Goal: Communication & Community: Answer question/provide support

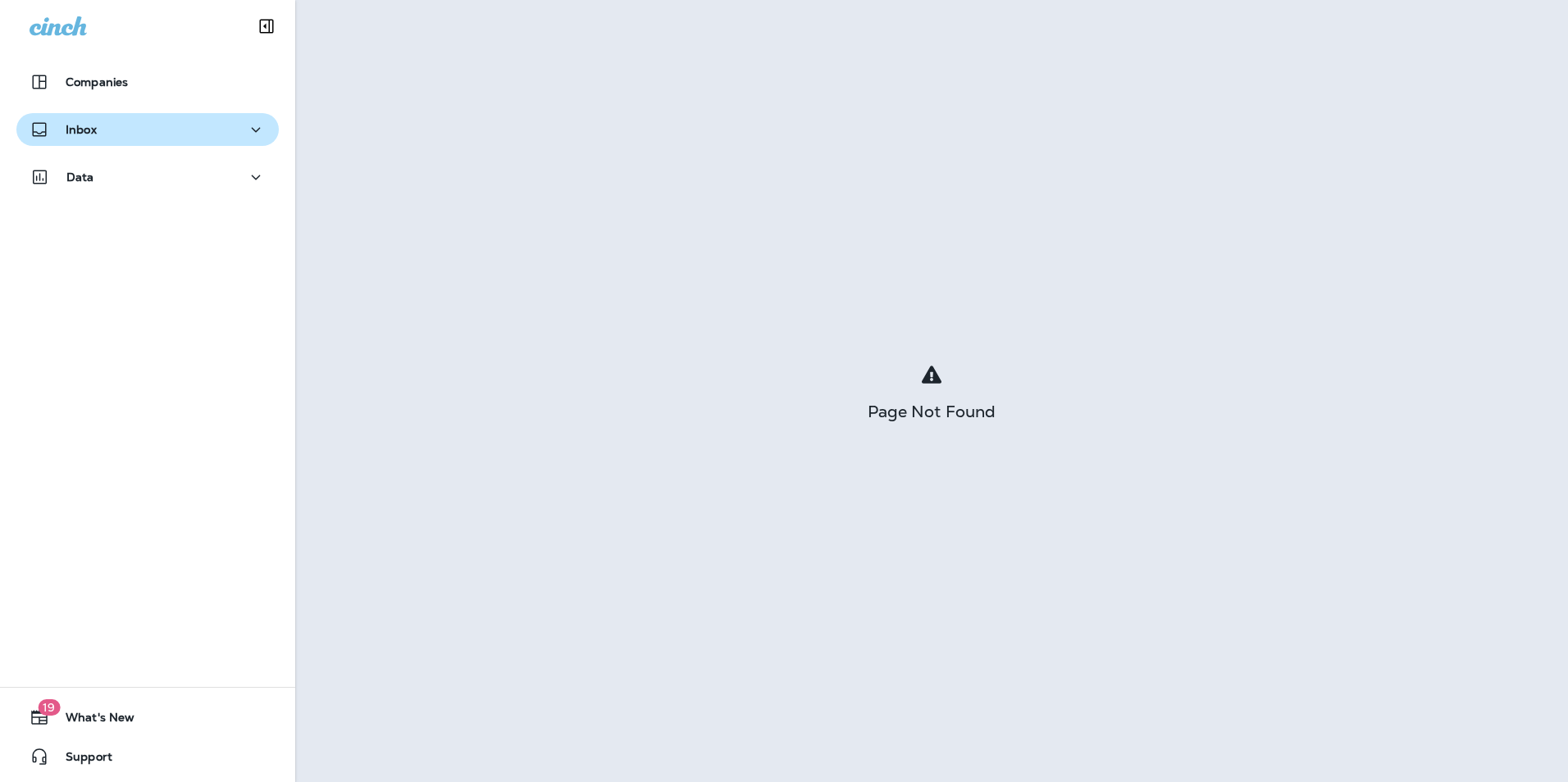
click at [252, 123] on icon "button" at bounding box center [256, 130] width 20 height 21
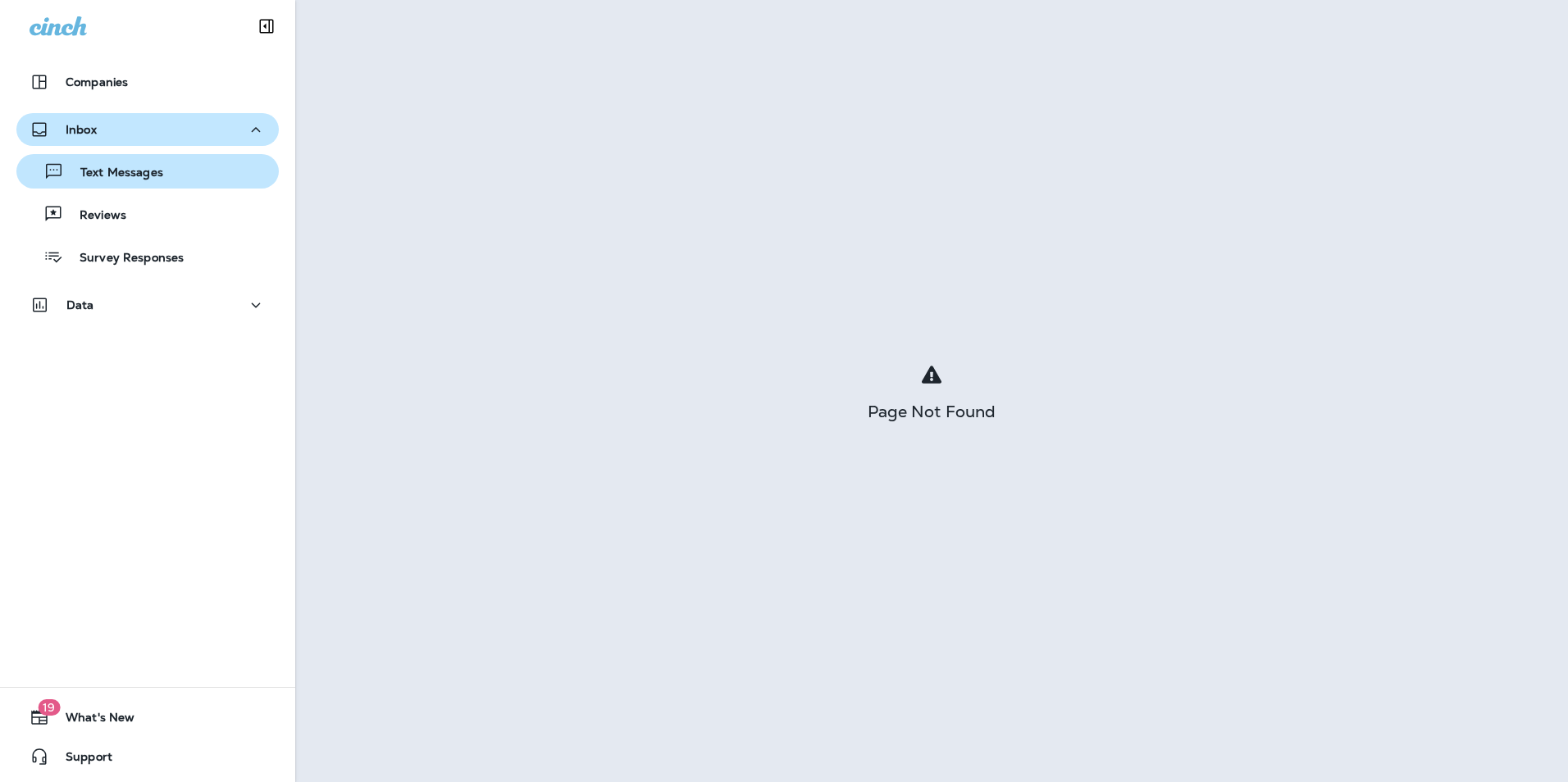
click at [230, 177] on div "Text Messages" at bounding box center [147, 171] width 249 height 25
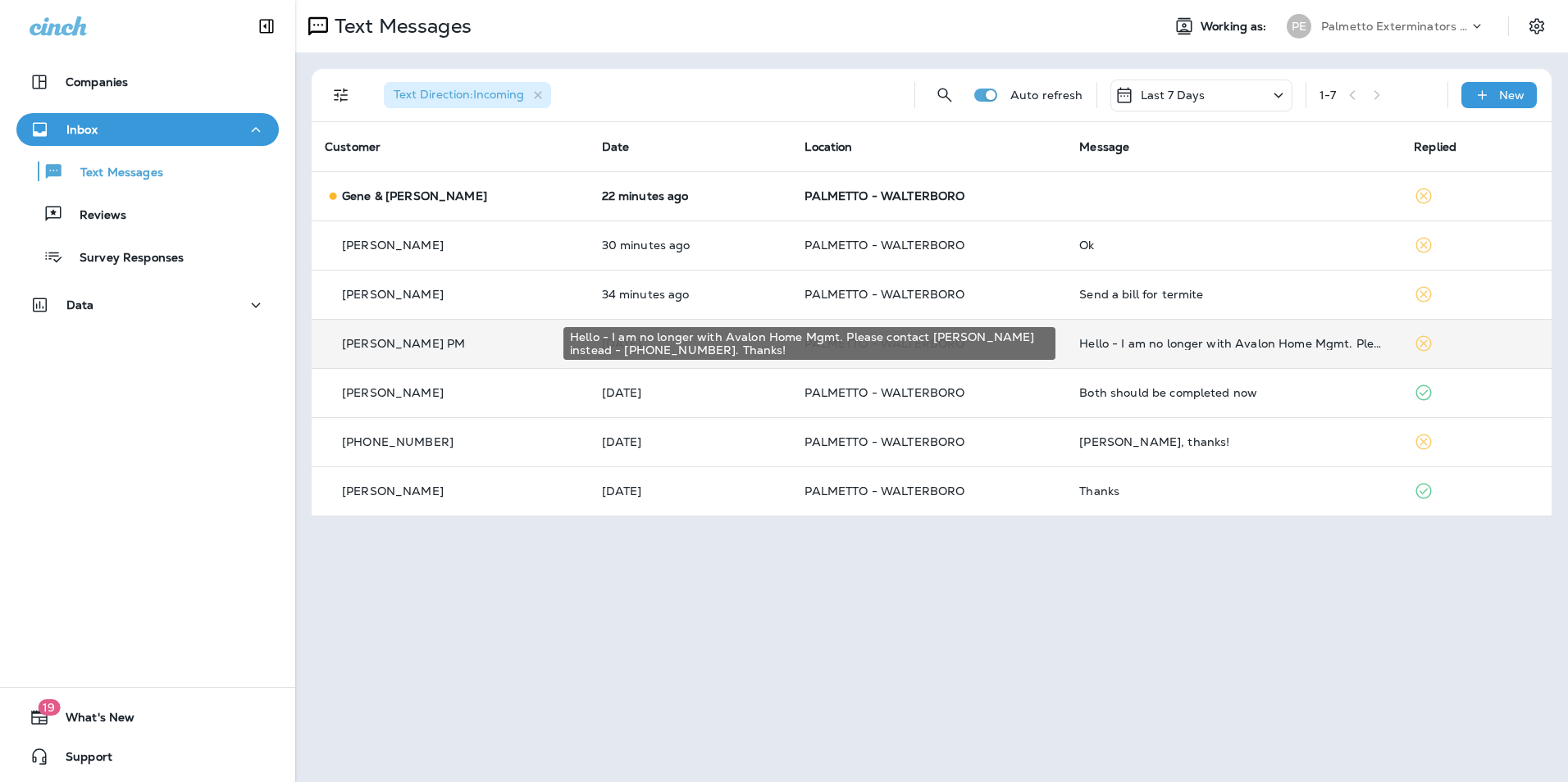
click at [1165, 342] on div "Hello - I am no longer with Avalon Home Mgmt. Please contact [PERSON_NAME] inst…" at bounding box center [1233, 344] width 308 height 13
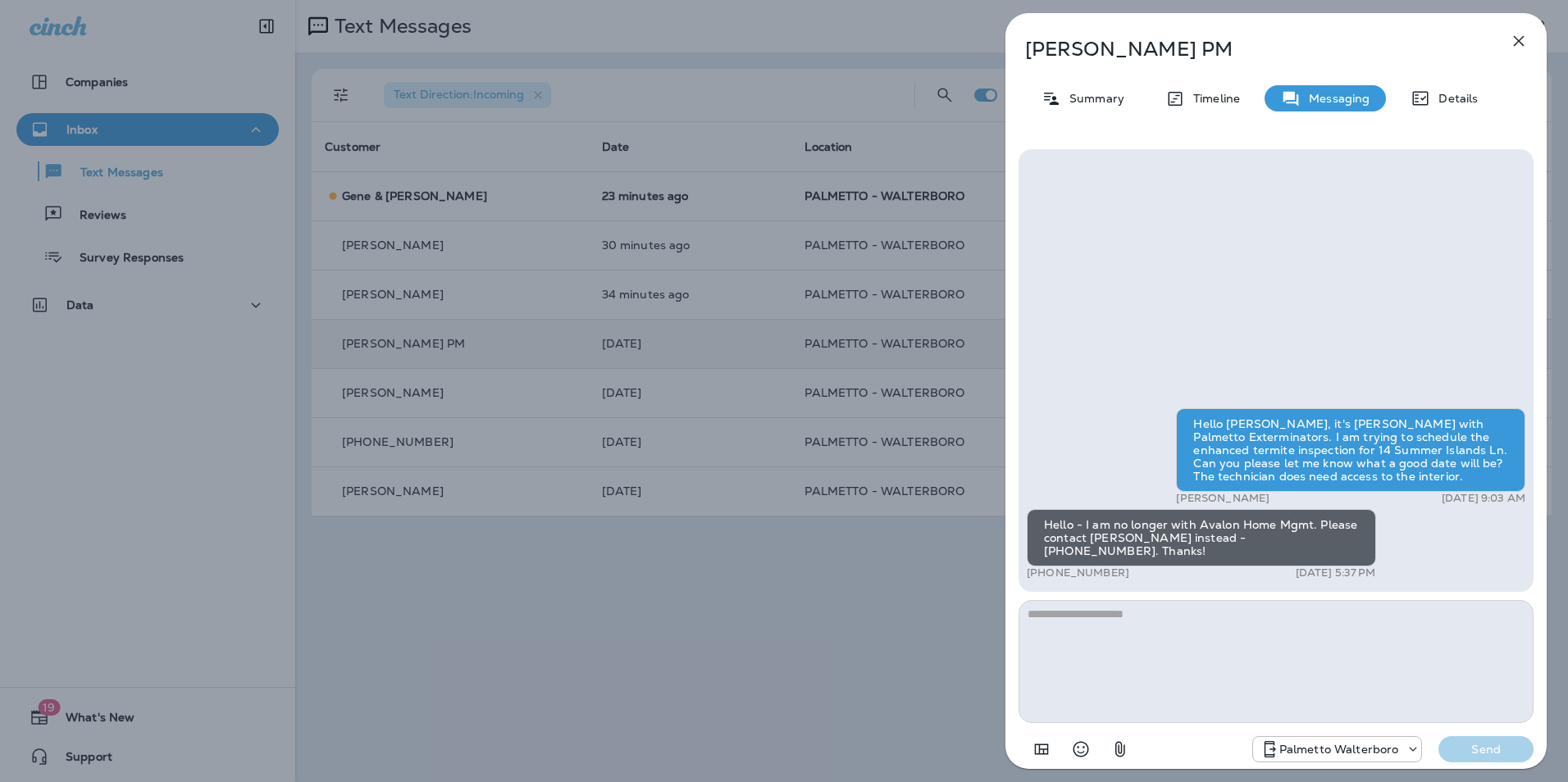
click at [1132, 642] on textarea at bounding box center [1276, 662] width 515 height 123
type textarea "**********"
click at [1486, 749] on p "Send" at bounding box center [1486, 749] width 69 height 15
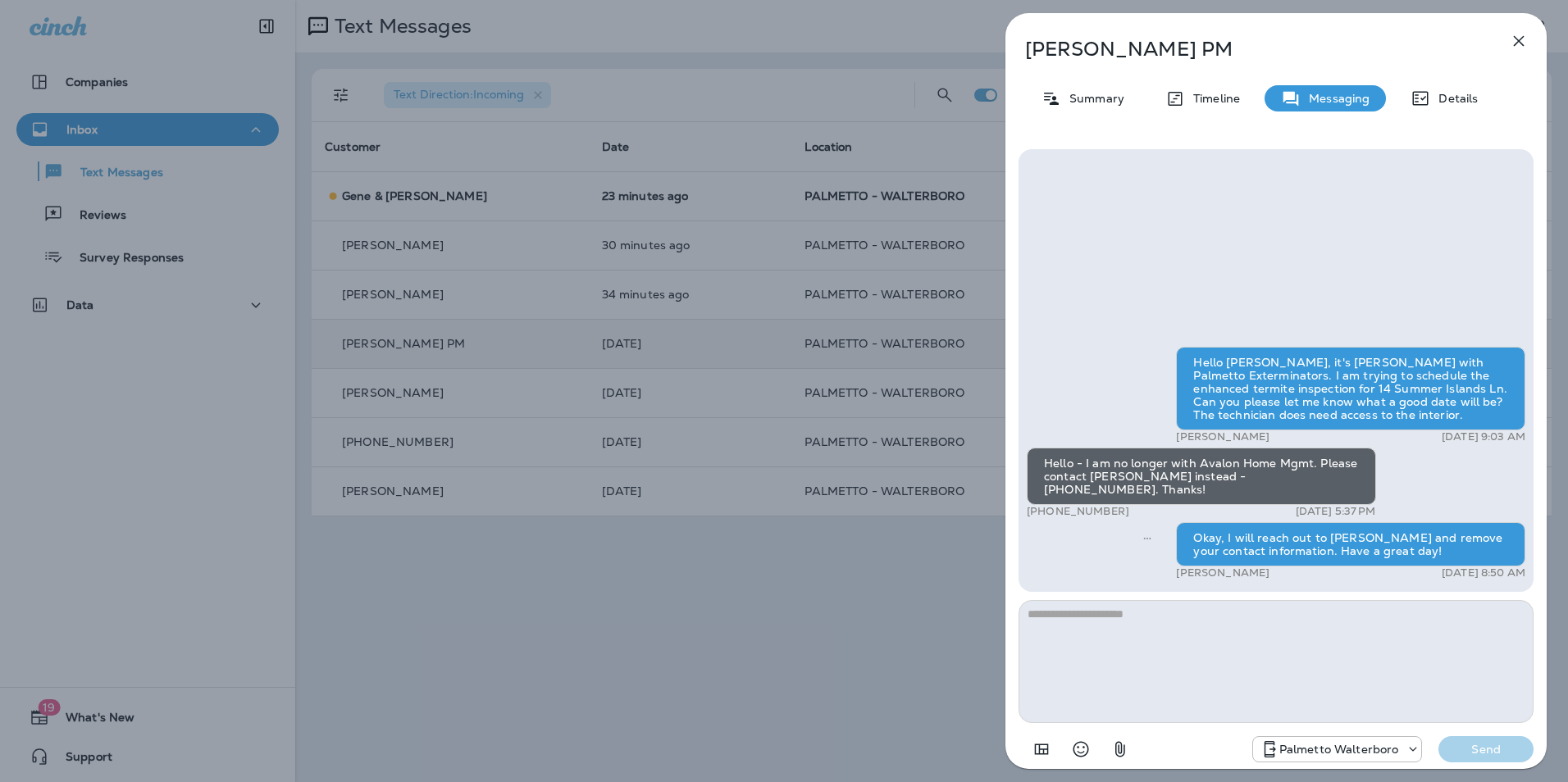
click at [1517, 42] on icon "button" at bounding box center [1519, 41] width 11 height 11
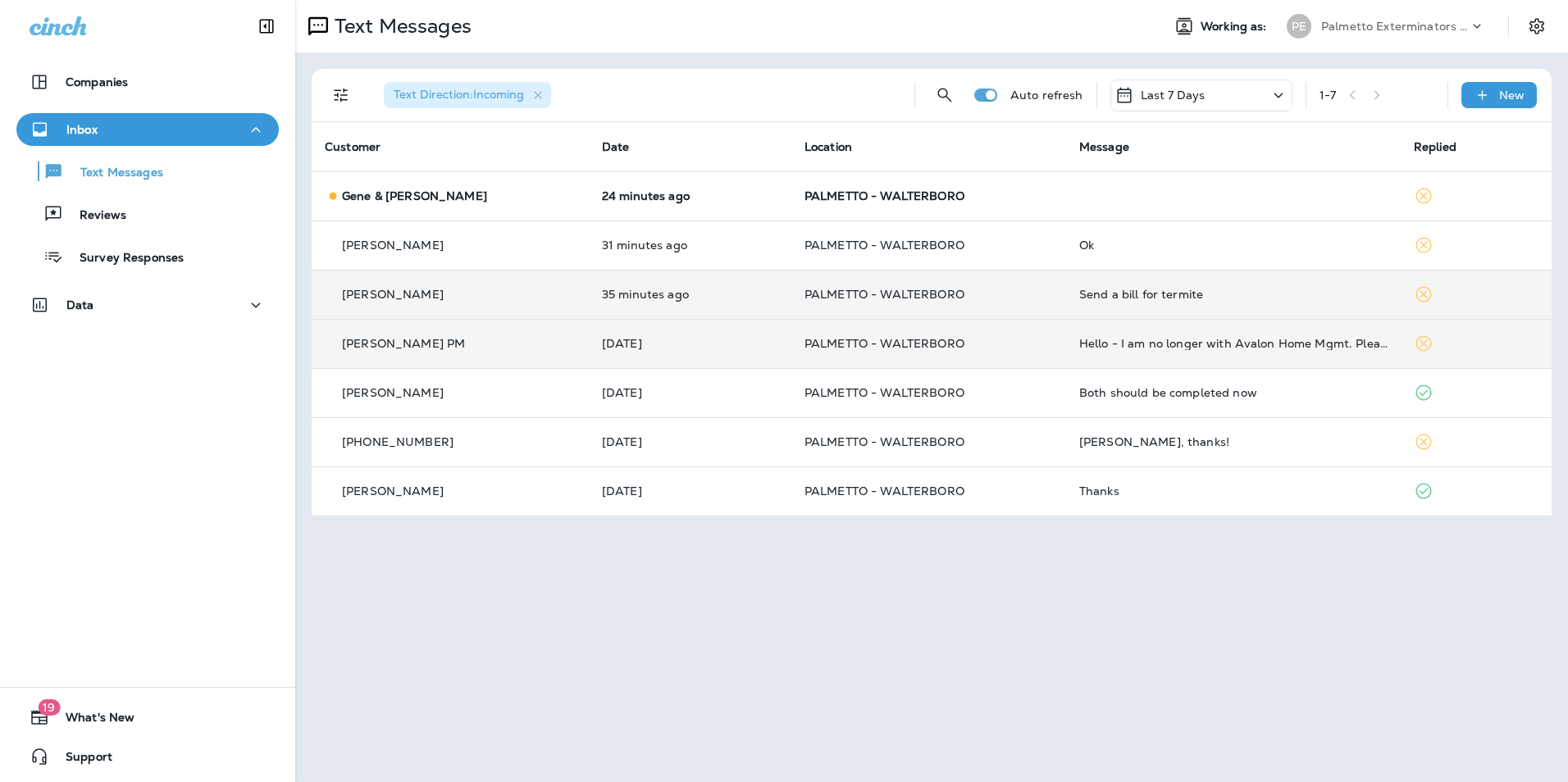
click at [1183, 294] on div "Send a bill for termite" at bounding box center [1233, 294] width 308 height 13
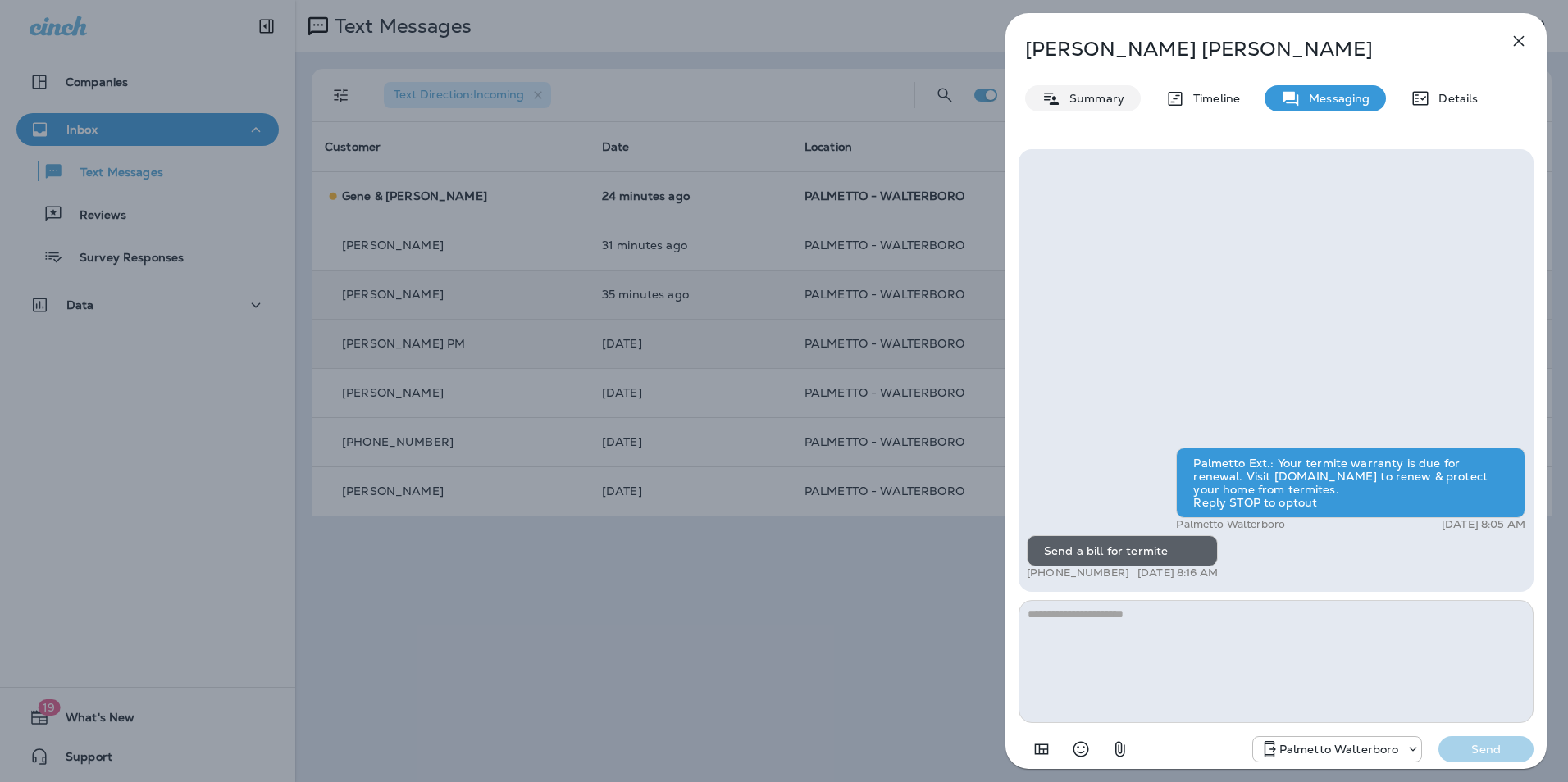
click at [1108, 106] on div "Summary" at bounding box center [1083, 99] width 116 height 26
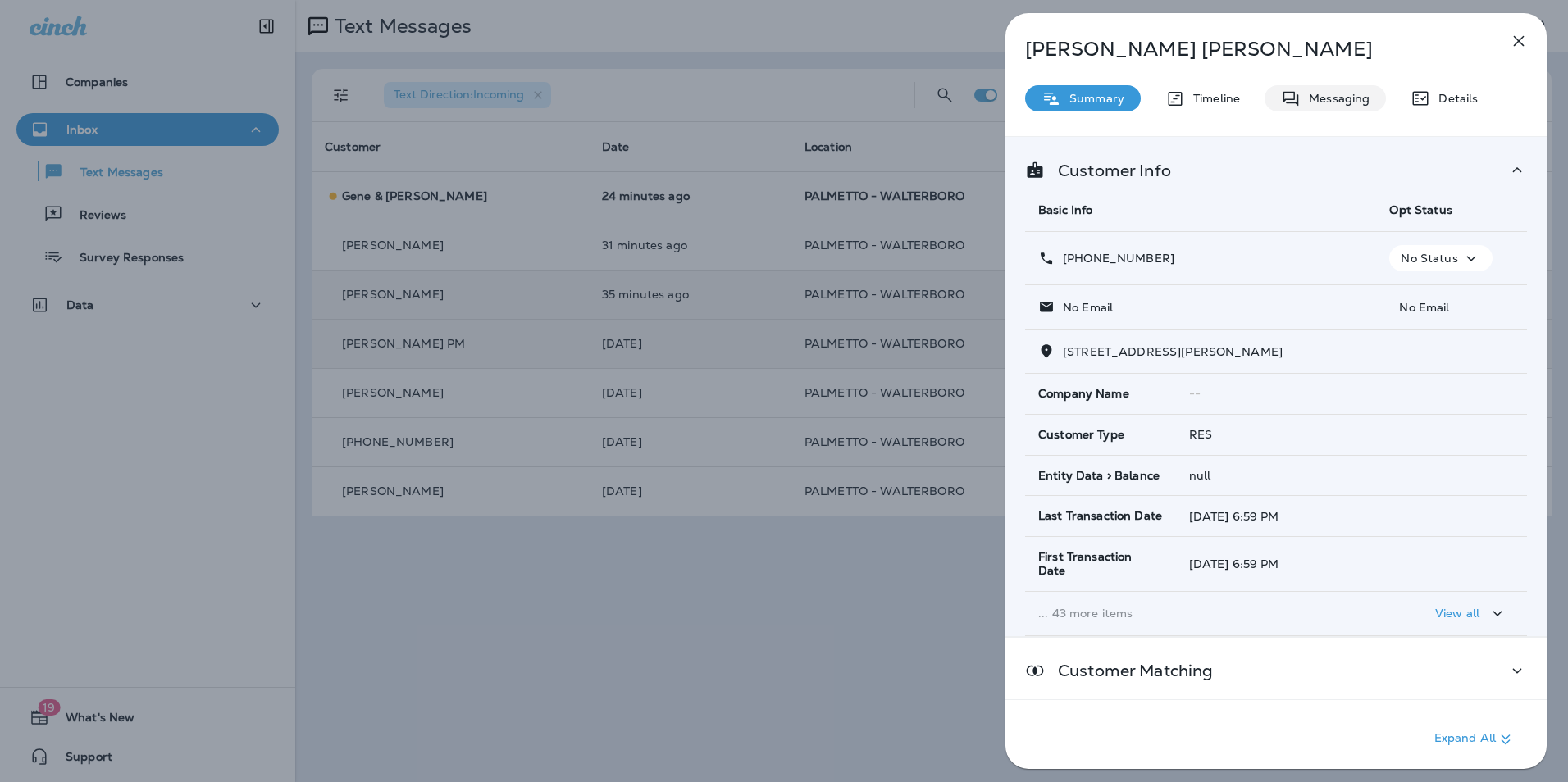
click at [1333, 98] on p "Messaging" at bounding box center [1335, 99] width 69 height 13
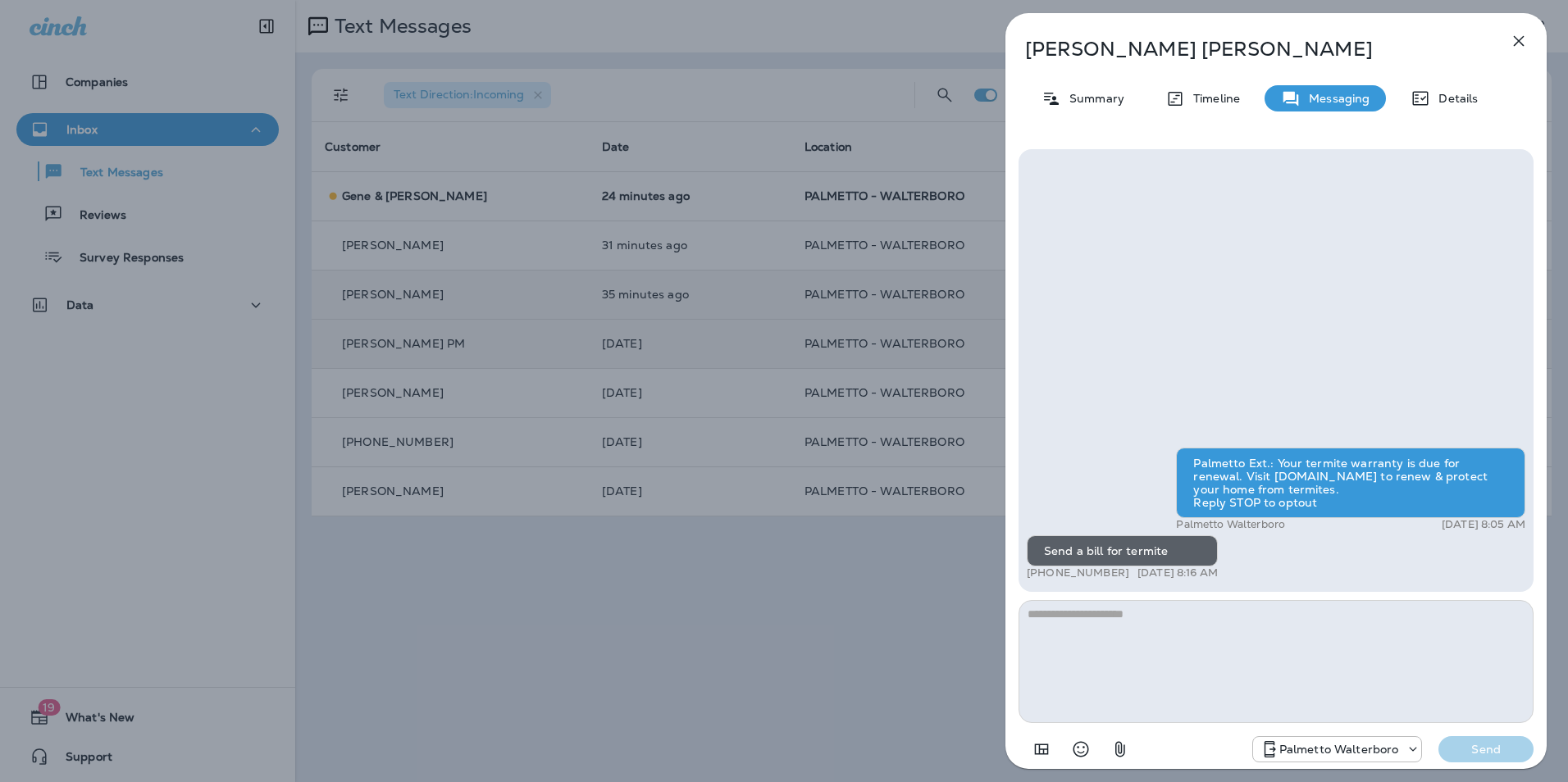
click at [1173, 629] on textarea at bounding box center [1276, 662] width 515 height 123
type textarea "**********"
click at [1490, 751] on p "Send" at bounding box center [1486, 749] width 69 height 15
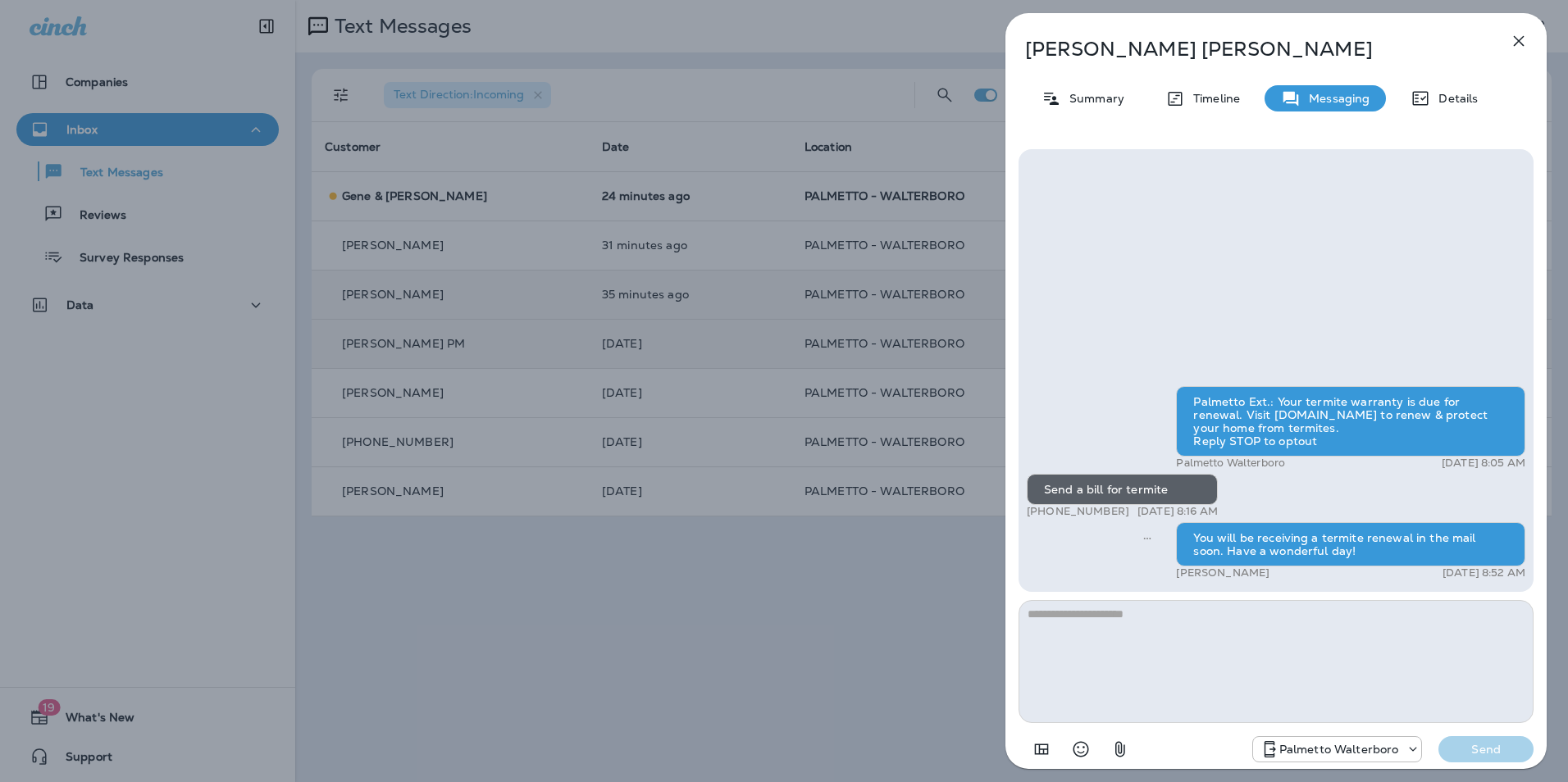
click at [1528, 37] on icon "button" at bounding box center [1519, 41] width 20 height 20
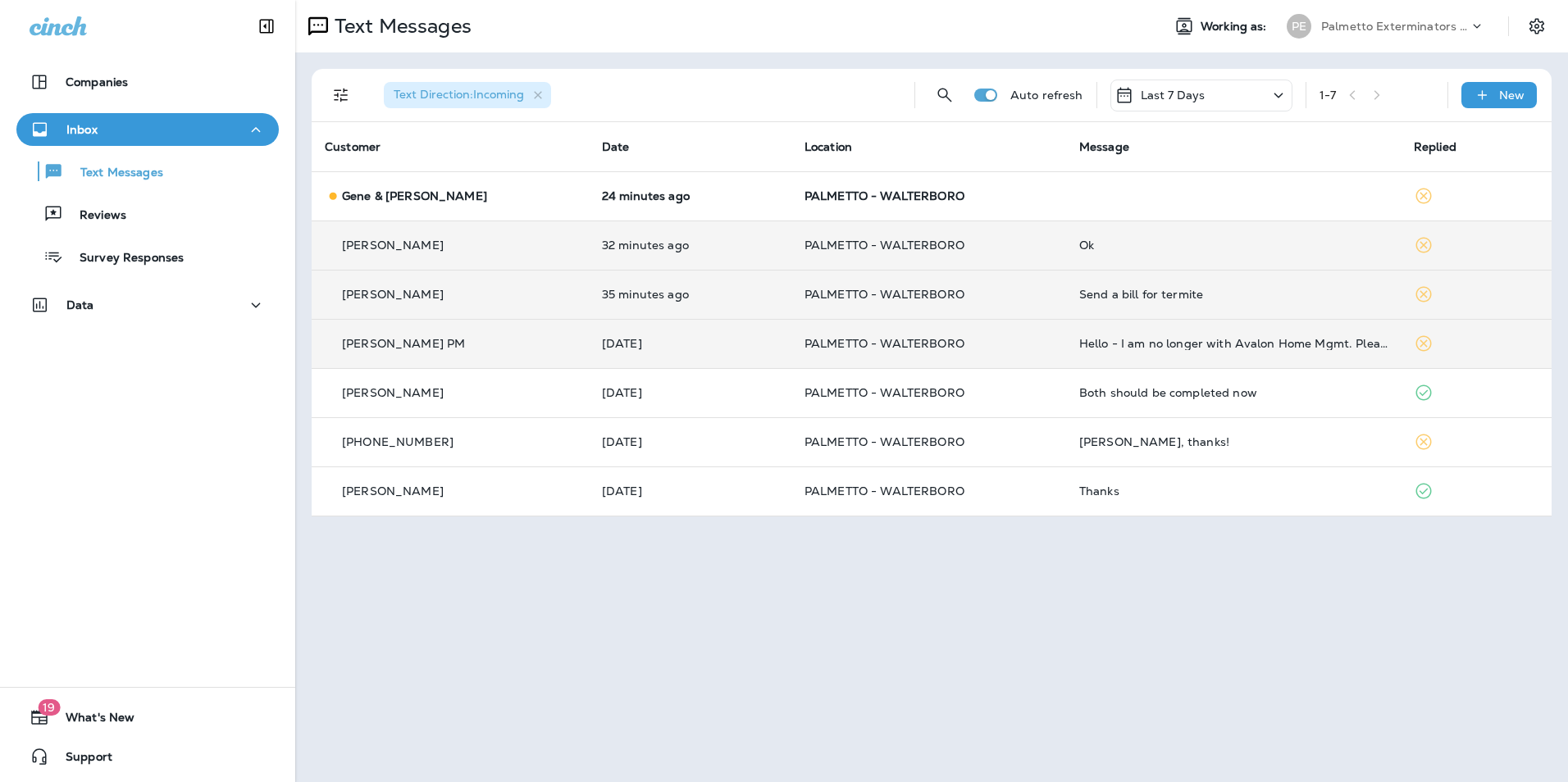
click at [1195, 241] on div "Ok" at bounding box center [1233, 245] width 308 height 13
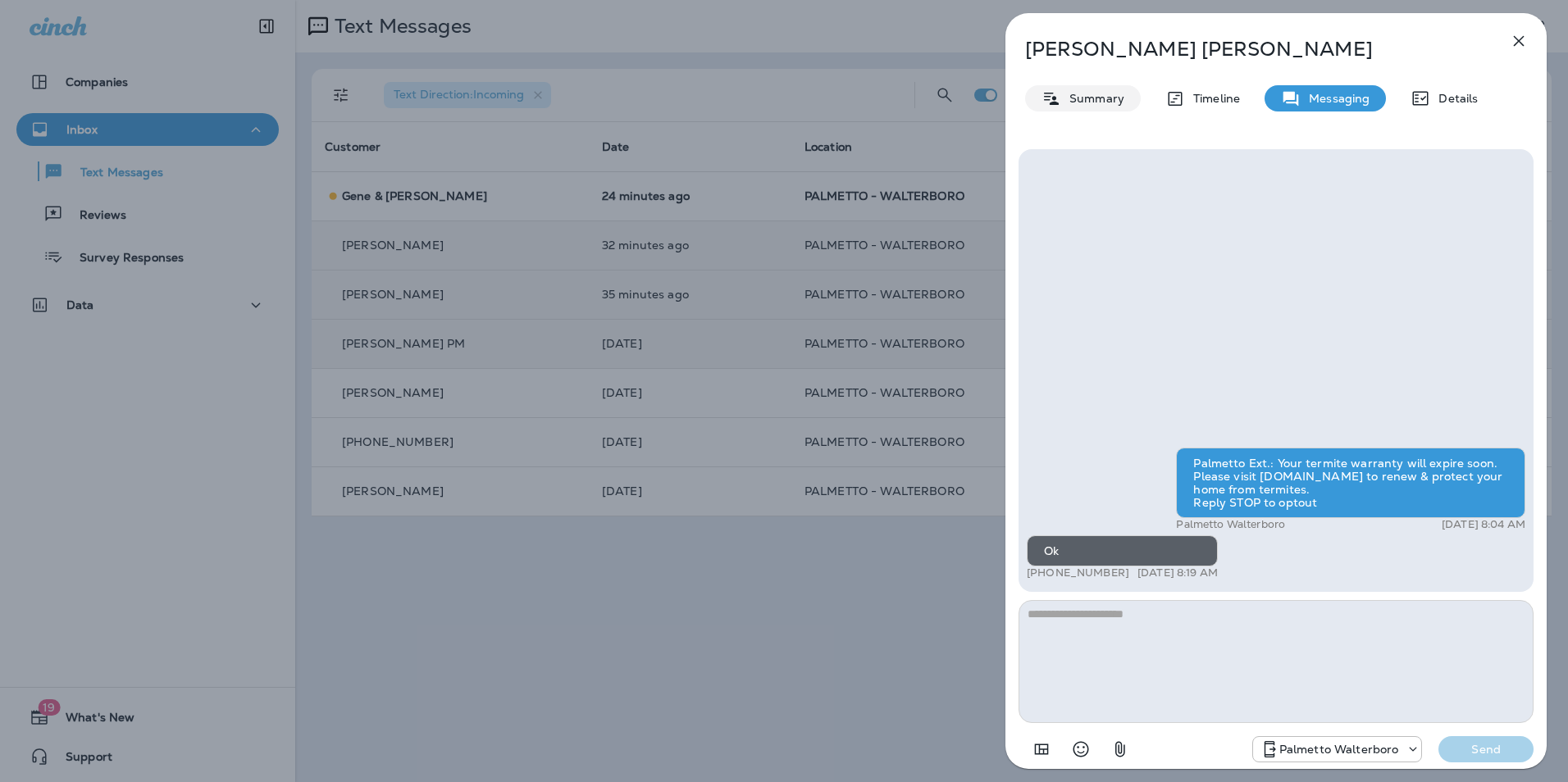
click at [1083, 104] on p "Summary" at bounding box center [1092, 99] width 63 height 13
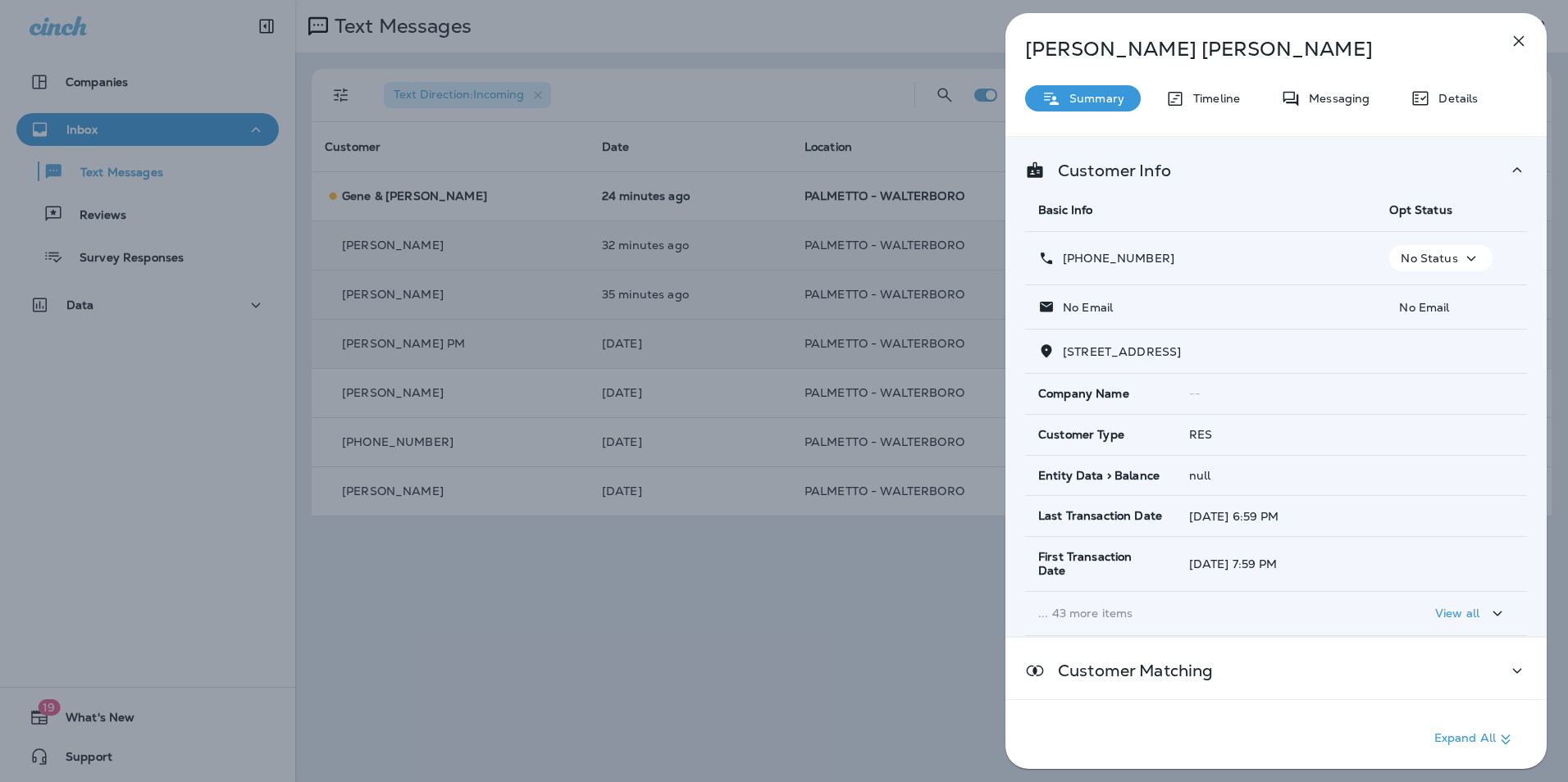
click at [1513, 48] on icon "button" at bounding box center [1519, 41] width 20 height 20
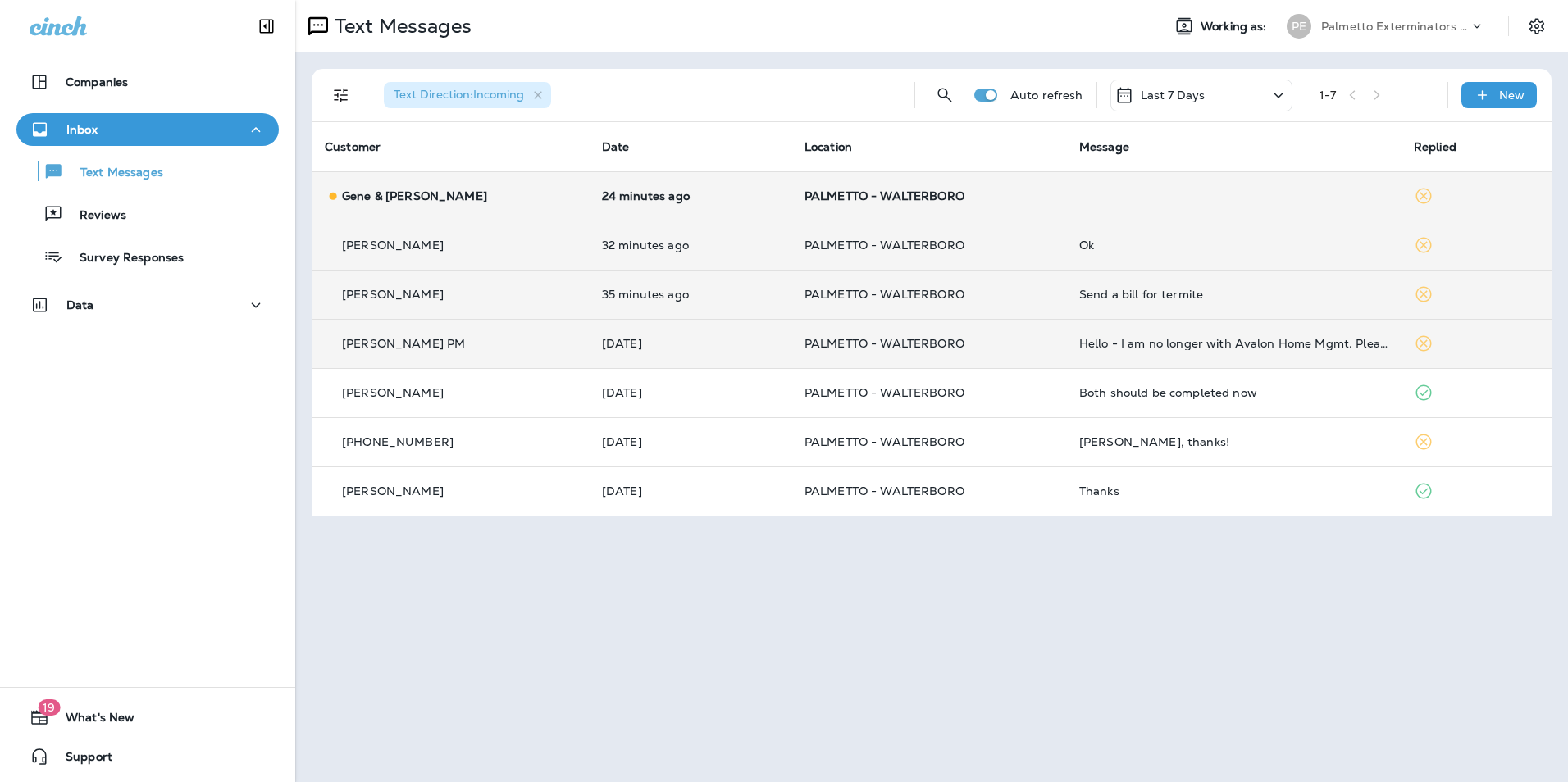
click at [1012, 203] on td "PALMETTO - WALTERBORO" at bounding box center [929, 196] width 275 height 49
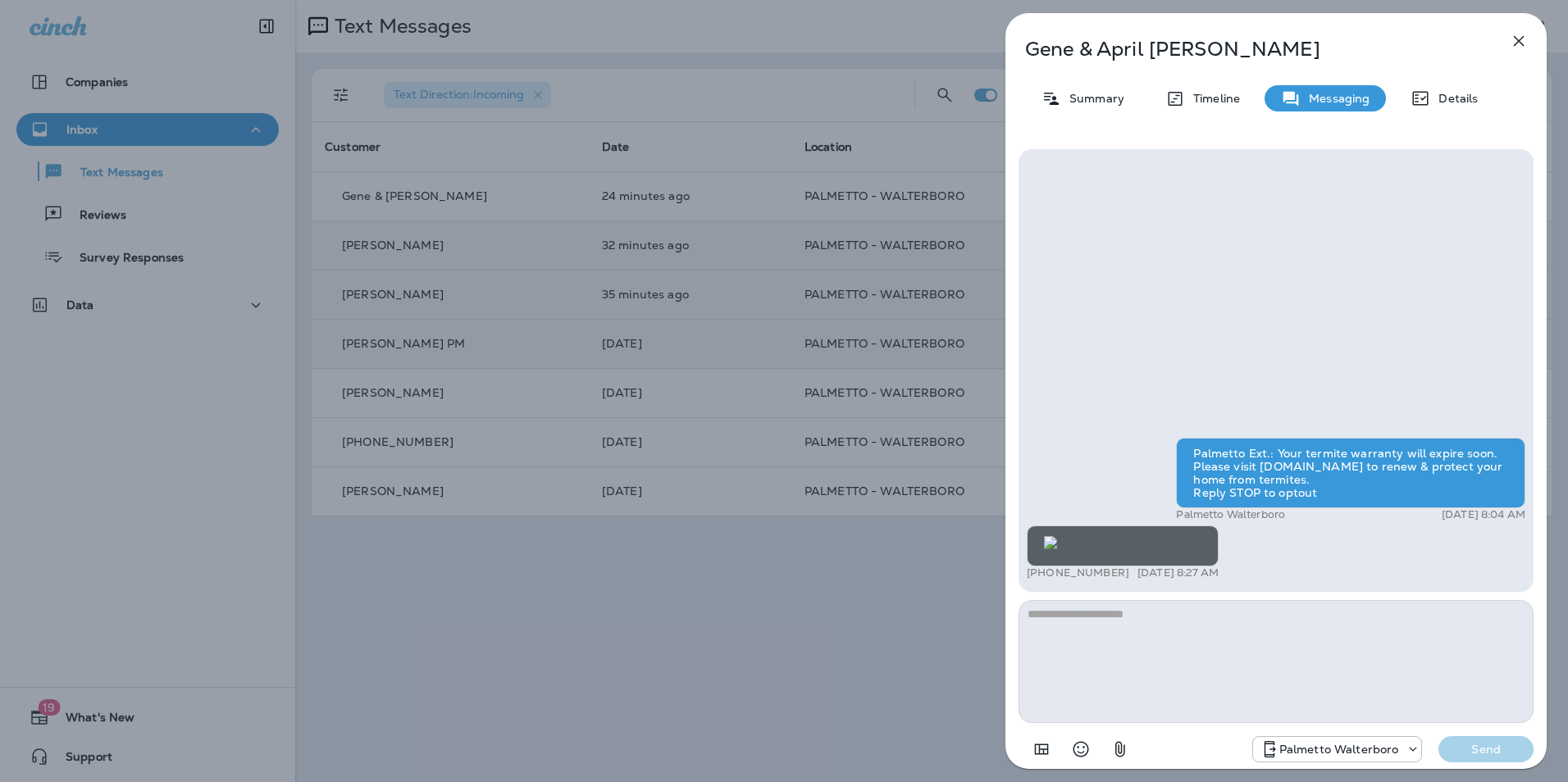
click at [1057, 536] on img at bounding box center [1051, 543] width 13 height 13
click at [1510, 32] on icon "button" at bounding box center [1519, 41] width 20 height 20
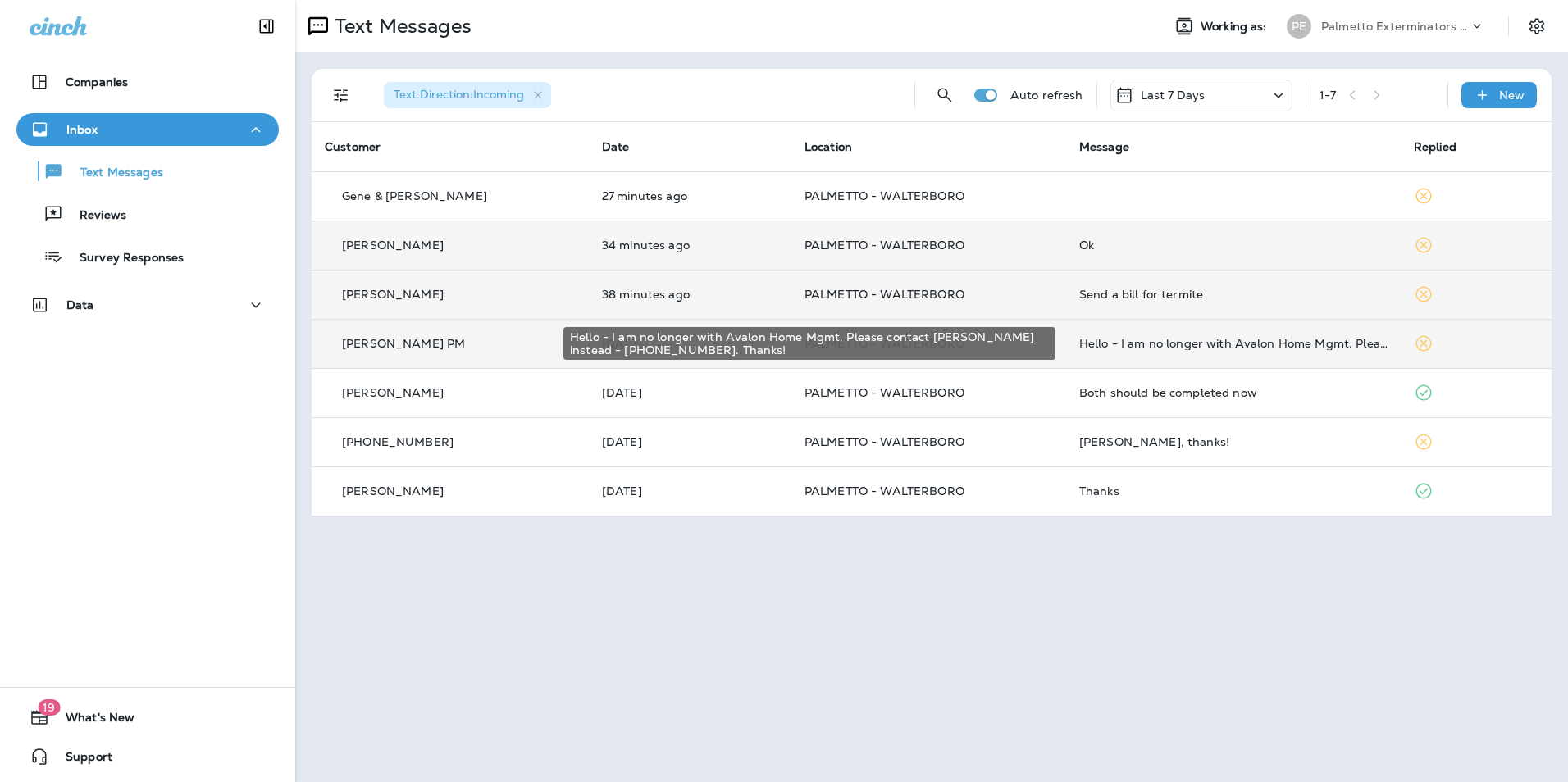
click at [1112, 342] on div "Hello - I am no longer with Avalon Home Mgmt. Please contact [PERSON_NAME] inst…" at bounding box center [1233, 344] width 308 height 13
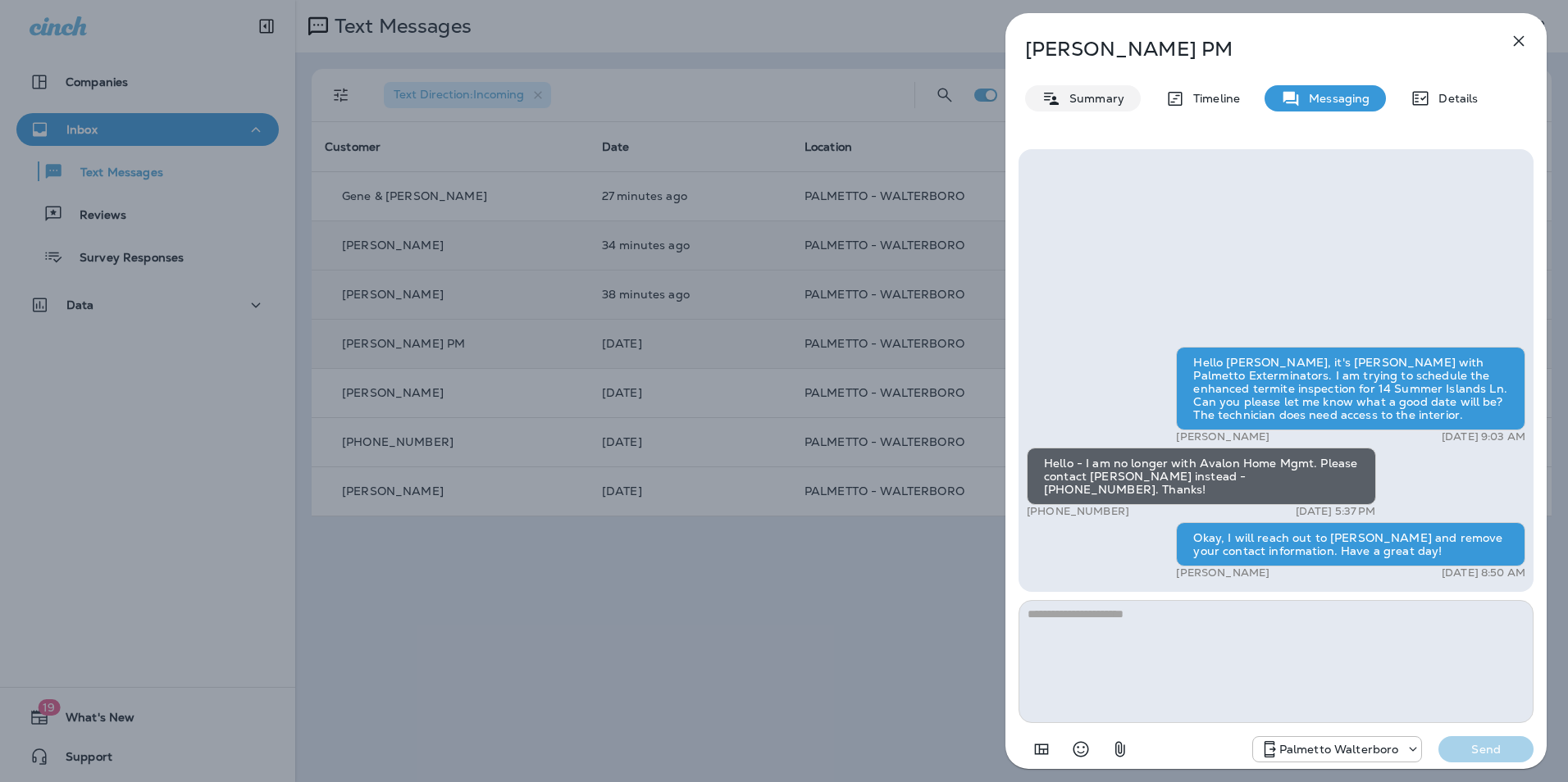
click at [1119, 105] on p "Summary" at bounding box center [1092, 99] width 63 height 13
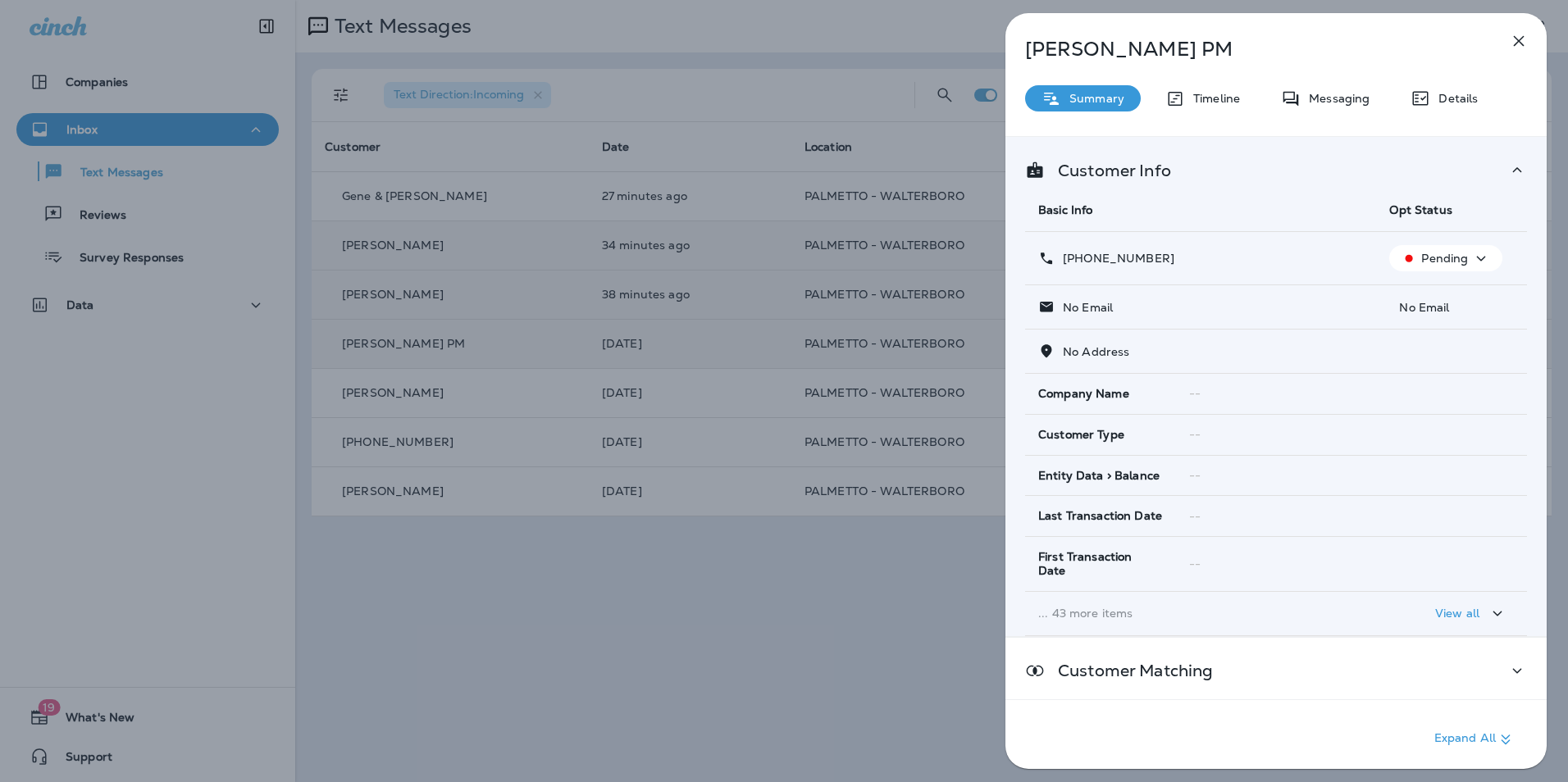
click at [1524, 38] on icon "button" at bounding box center [1519, 41] width 20 height 20
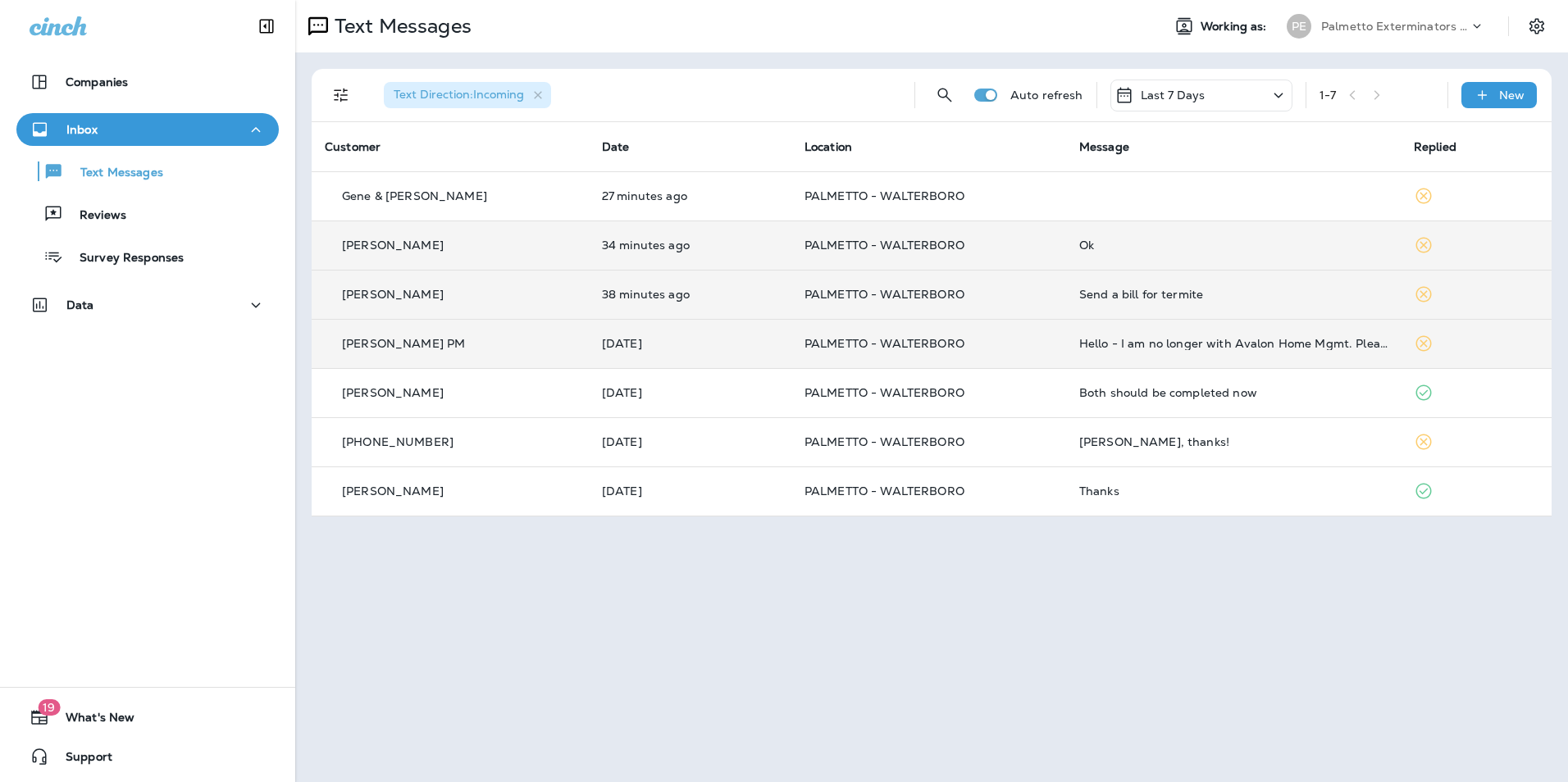
click at [981, 341] on p "PALMETTO - WALTERBORO" at bounding box center [929, 344] width 248 height 13
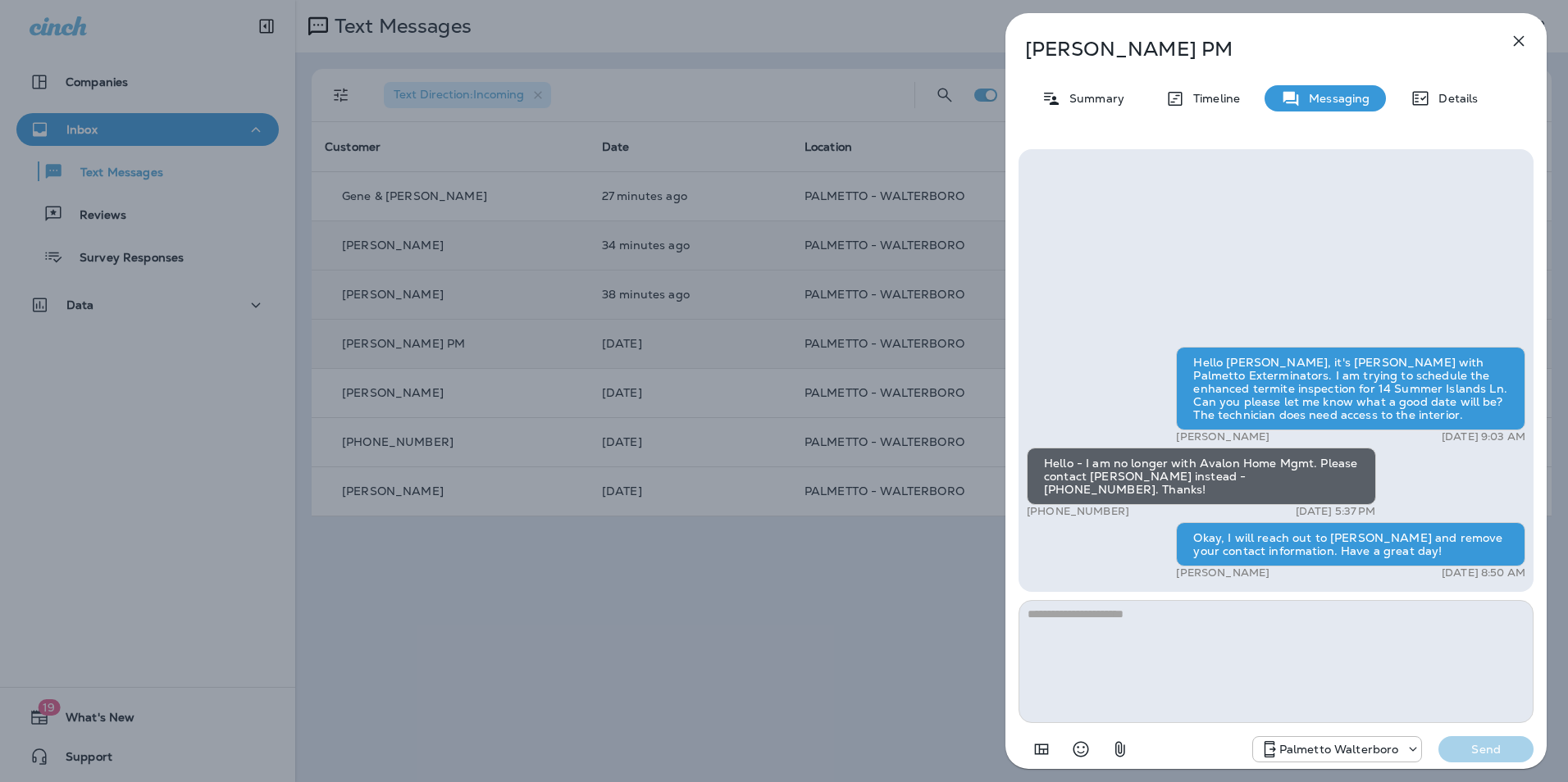
click at [1514, 46] on icon "button" at bounding box center [1519, 41] width 11 height 11
